Goal: Find specific page/section: Find specific page/section

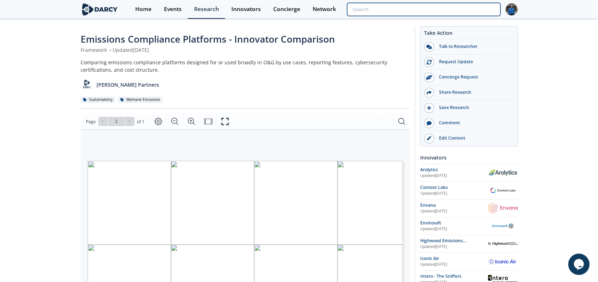
click at [465, 14] on input "search" at bounding box center [423, 9] width 153 height 13
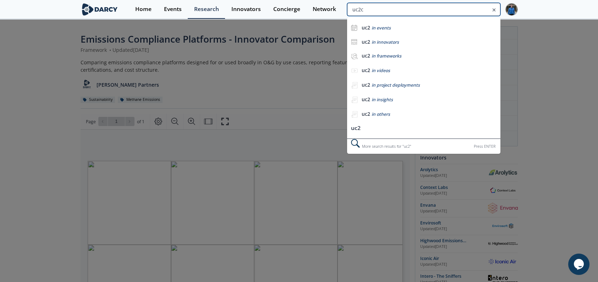
type input "uc2c"
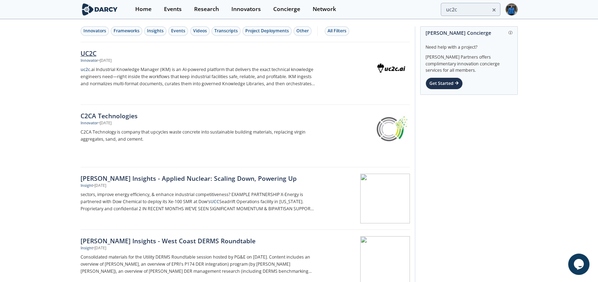
click at [95, 55] on div "UC2C" at bounding box center [198, 53] width 235 height 9
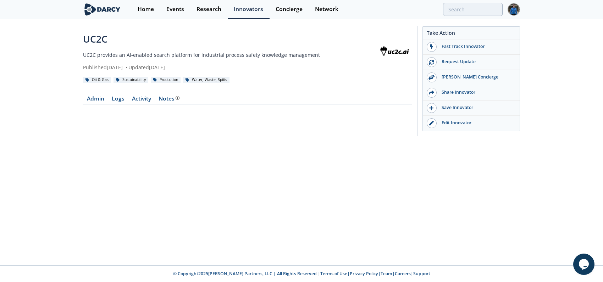
click at [70, 79] on div "UC2C UC2C provides an AI-enabled search platform for industrial process safety …" at bounding box center [301, 83] width 603 height 126
click at [178, 58] on p "UC2C provides an AI-enabled search platform for industrial process safety knowl…" at bounding box center [230, 54] width 294 height 7
click at [363, 143] on div "UC2C UC2C provides an AI-enabled search platform for industrial process safety …" at bounding box center [301, 83] width 603 height 126
click at [456, 121] on div "Edit Innovator" at bounding box center [476, 123] width 79 height 6
